Goal: Task Accomplishment & Management: Use online tool/utility

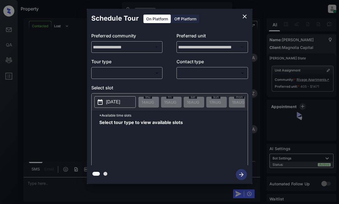
scroll to position [588, 0]
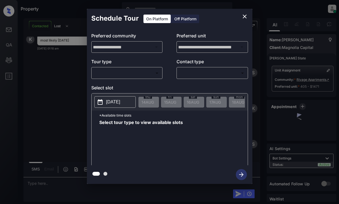
click at [148, 72] on body "Property [PERSON_NAME] Online Set yourself offline Set yourself on break Profil…" at bounding box center [169, 102] width 339 height 204
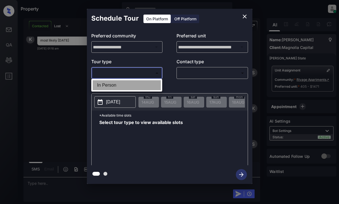
click at [146, 84] on li "In Person" at bounding box center [127, 85] width 68 height 10
type input "********"
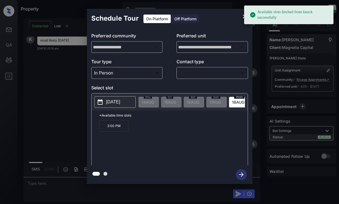
click at [107, 102] on p "[DATE]" at bounding box center [113, 102] width 14 height 7
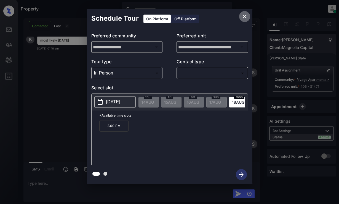
click at [242, 15] on icon "close" at bounding box center [244, 16] width 7 height 7
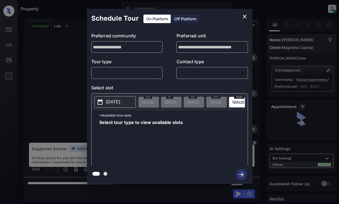
scroll to position [505, 0]
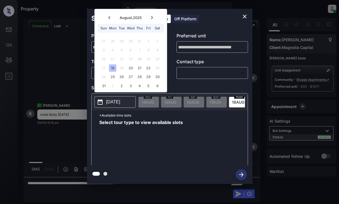
click at [111, 70] on div "18" at bounding box center [112, 67] width 7 height 7
click at [242, 19] on icon "close" at bounding box center [244, 16] width 7 height 7
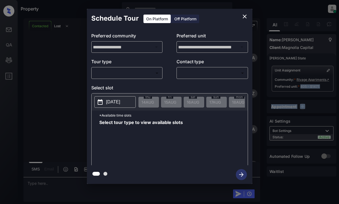
scroll to position [648, 0]
click at [136, 75] on body "Property [PERSON_NAME] Online Set yourself offline Set yourself on break Profil…" at bounding box center [169, 102] width 339 height 204
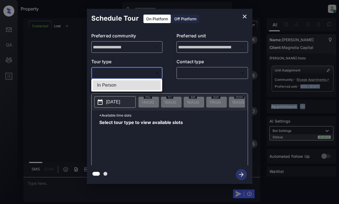
click at [139, 83] on li "In Person" at bounding box center [127, 85] width 68 height 10
type input "********"
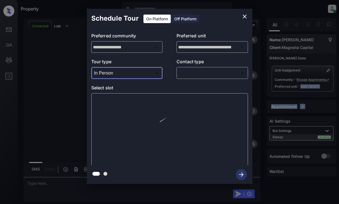
click at [195, 71] on body "Property Dominic Ceralde Online Set yourself offline Set yourself on break Prof…" at bounding box center [169, 102] width 339 height 204
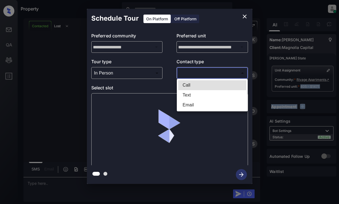
click at [195, 91] on ul "Call Text Email" at bounding box center [212, 95] width 71 height 33
click at [195, 94] on li "Text" at bounding box center [212, 95] width 68 height 10
type input "****"
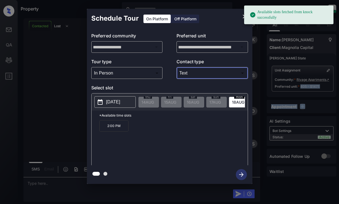
click at [120, 99] on p "[DATE]" at bounding box center [113, 102] width 14 height 7
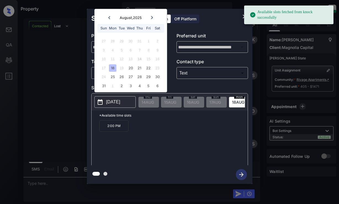
click at [114, 66] on div "18" at bounding box center [112, 67] width 7 height 7
click at [122, 130] on p "2:00 PM" at bounding box center [113, 126] width 29 height 12
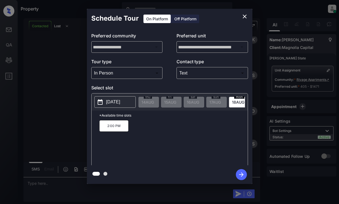
click at [240, 174] on icon "button" at bounding box center [241, 174] width 11 height 11
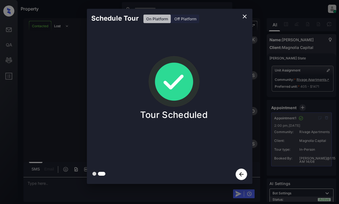
click at [45, 77] on div "Schedule Tour On Platform Off Platform Tour Scheduled" at bounding box center [169, 96] width 339 height 193
